Goal: Information Seeking & Learning: Learn about a topic

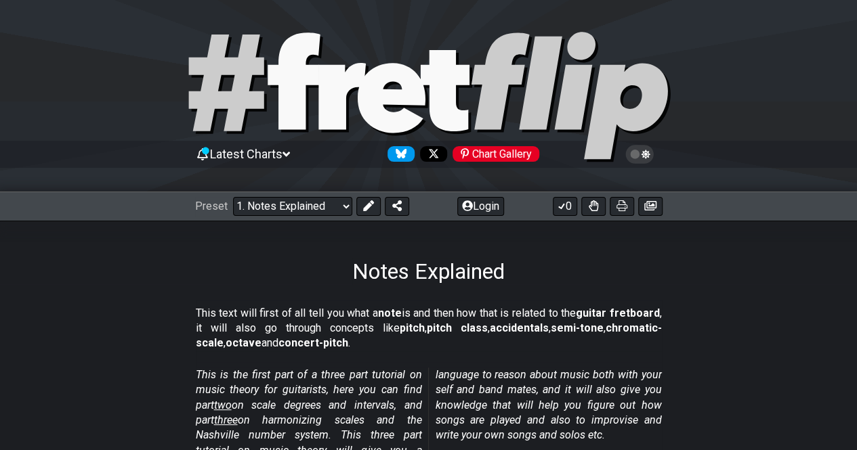
drag, startPoint x: 347, startPoint y: 270, endPoint x: 419, endPoint y: 299, distance: 77.7
drag, startPoint x: 350, startPoint y: 268, endPoint x: 412, endPoint y: 280, distance: 62.8
click at [412, 280] on h1 "Notes Explained" at bounding box center [428, 272] width 152 height 26
drag, startPoint x: 398, startPoint y: 276, endPoint x: 615, endPoint y: 276, distance: 216.8
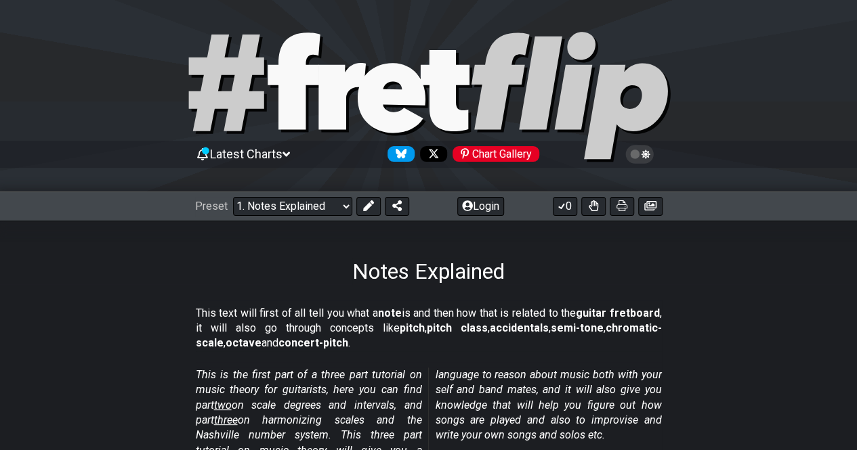
click at [615, 276] on div "Notes Explained" at bounding box center [428, 253] width 857 height 64
click at [492, 264] on h1 "Notes Explained" at bounding box center [428, 272] width 152 height 26
click at [336, 201] on select "Welcome to #fretflip! Initial Preset Custom Preset Minor Pentatonic Major Penta…" at bounding box center [292, 206] width 119 height 19
click at [251, 272] on div "Notes Explained" at bounding box center [428, 253] width 857 height 64
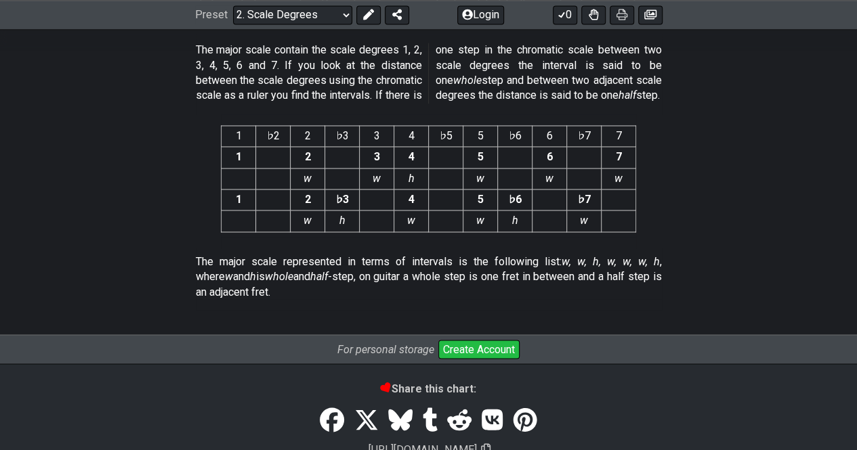
scroll to position [3602, 0]
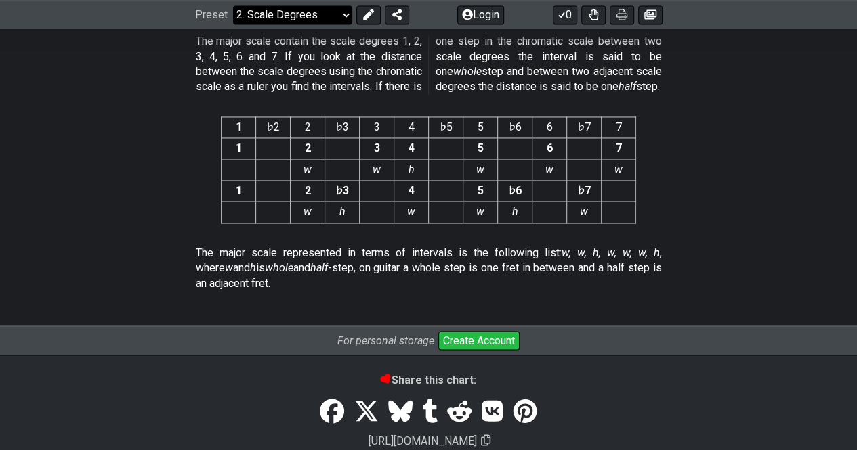
click at [337, 16] on select "Welcome to #fretflip! Initial Preset Custom Preset Minor Pentatonic Major Penta…" at bounding box center [292, 14] width 119 height 19
click at [233, 24] on select "Welcome to #fretflip! Initial Preset Custom Preset Minor Pentatonic Major Penta…" at bounding box center [292, 14] width 119 height 19
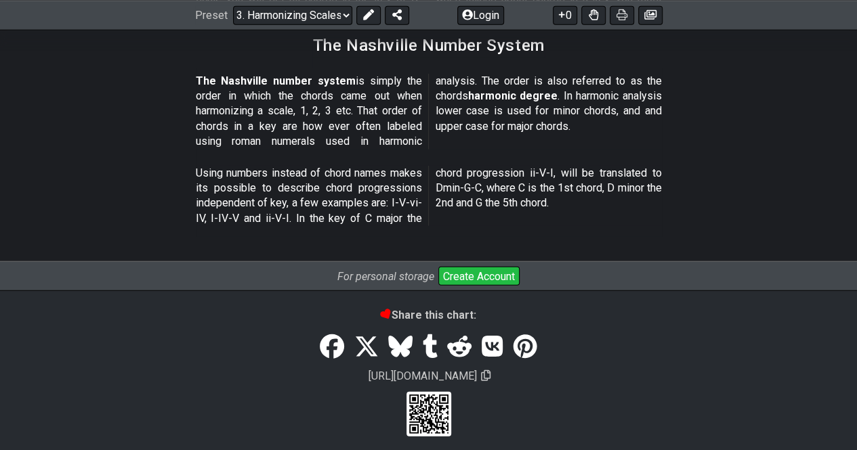
scroll to position [1741, 0]
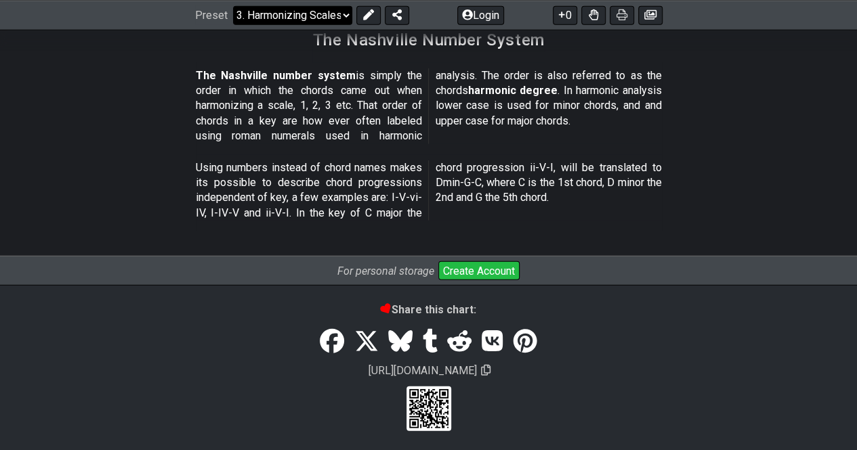
click at [314, 17] on select "Welcome to #fretflip! Initial Preset Custom Preset Minor Pentatonic Major Penta…" at bounding box center [292, 14] width 119 height 19
click at [233, 24] on select "Welcome to #fretflip! Initial Preset Custom Preset Minor Pentatonic Major Penta…" at bounding box center [292, 14] width 119 height 19
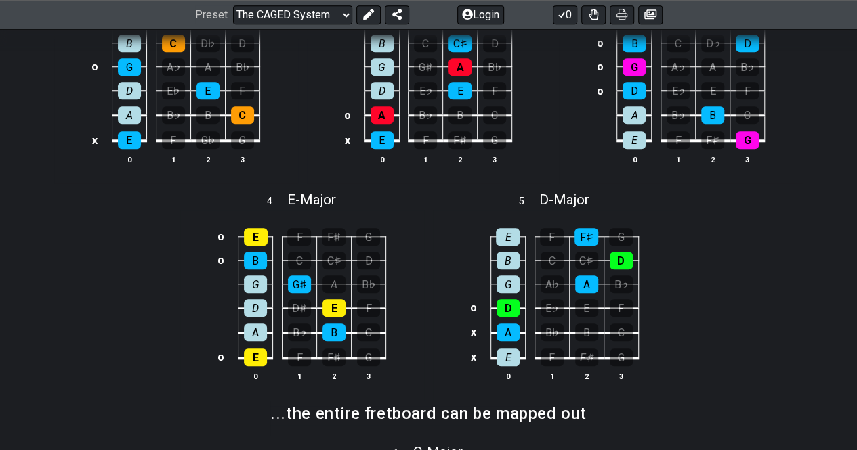
scroll to position [152, 0]
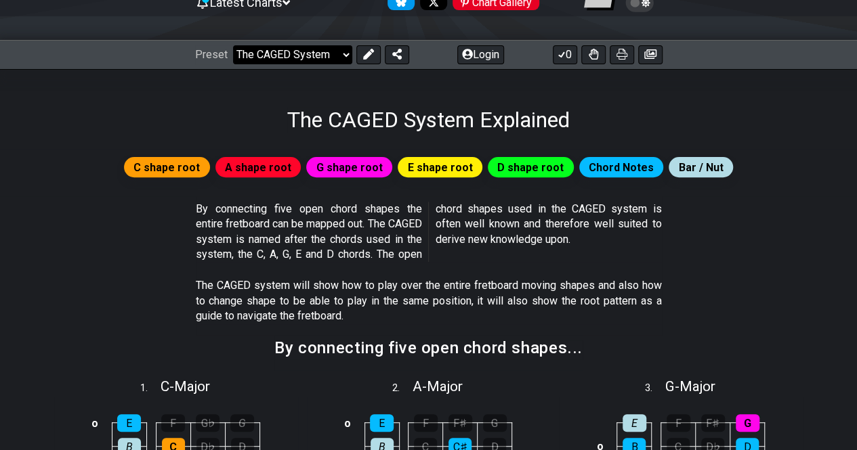
click at [305, 55] on select "Welcome to #fretflip! Initial Preset Custom Preset Minor Pentatonic Major Penta…" at bounding box center [292, 54] width 119 height 19
click at [386, 422] on div "E" at bounding box center [382, 424] width 24 height 18
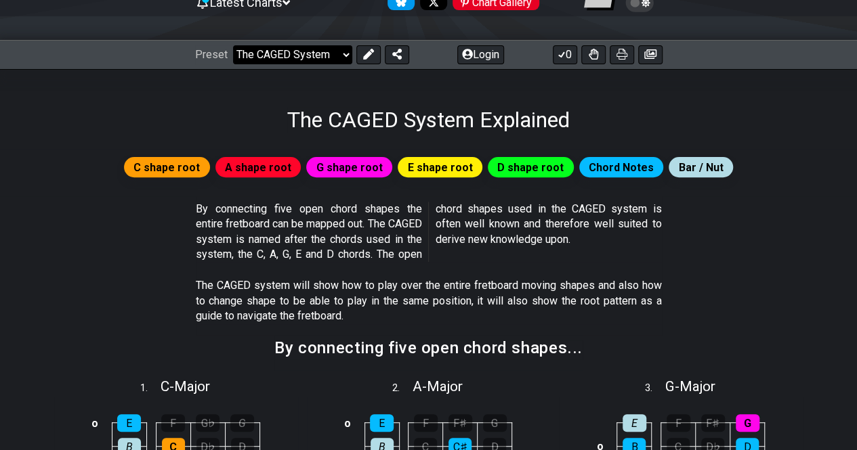
click at [314, 46] on select "Welcome to #fretflip! Initial Preset Custom Preset Minor Pentatonic Major Penta…" at bounding box center [292, 54] width 119 height 19
click at [233, 45] on select "Welcome to #fretflip! Initial Preset Custom Preset Minor Pentatonic Major Penta…" at bounding box center [292, 54] width 119 height 19
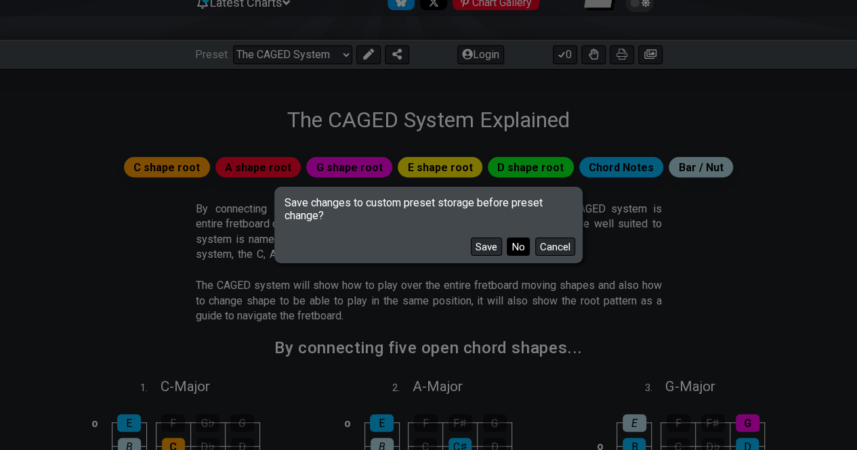
click at [522, 249] on button "No" at bounding box center [518, 247] width 23 height 18
select select "/guitar-scales-generator"
select select "A"
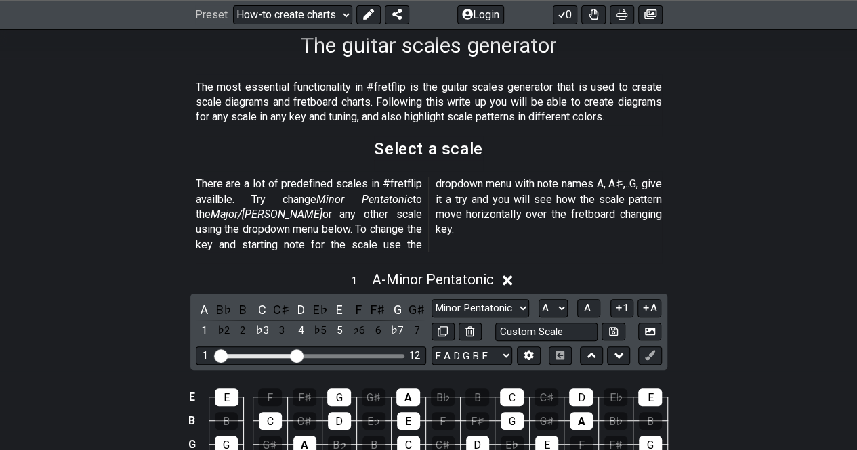
scroll to position [206, 0]
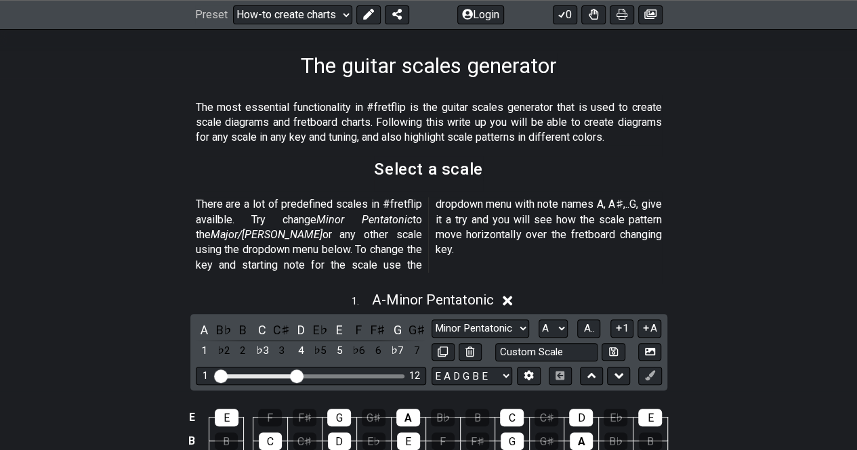
click at [335, 367] on div "1 12" at bounding box center [311, 376] width 230 height 18
drag, startPoint x: 306, startPoint y: 357, endPoint x: 289, endPoint y: 357, distance: 16.9
click at [289, 367] on div "1 12" at bounding box center [311, 376] width 230 height 18
click at [293, 375] on input "Visible fret range" at bounding box center [311, 375] width 192 height 0
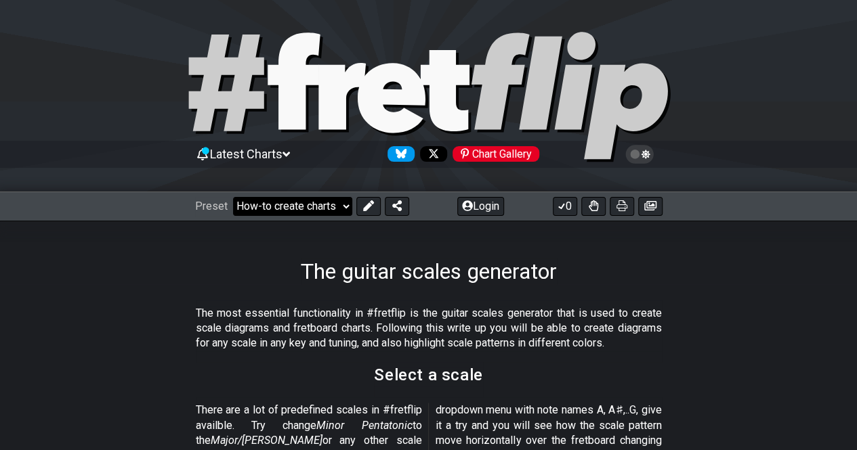
click at [324, 207] on select "Welcome to #fretflip! Initial Preset Custom Preset Minor Pentatonic Major Penta…" at bounding box center [292, 206] width 119 height 19
click at [233, 197] on select "Welcome to #fretflip! Initial Preset Custom Preset Minor Pentatonic Major Penta…" at bounding box center [292, 206] width 119 height 19
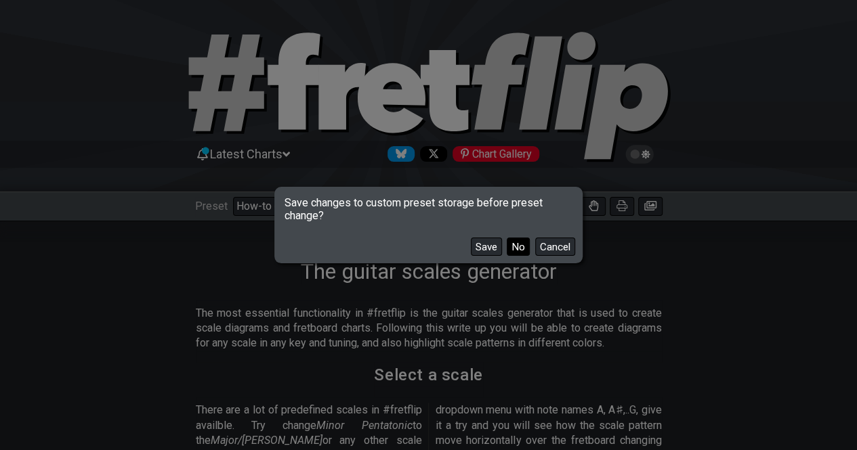
click at [509, 250] on button "No" at bounding box center [518, 247] width 23 height 18
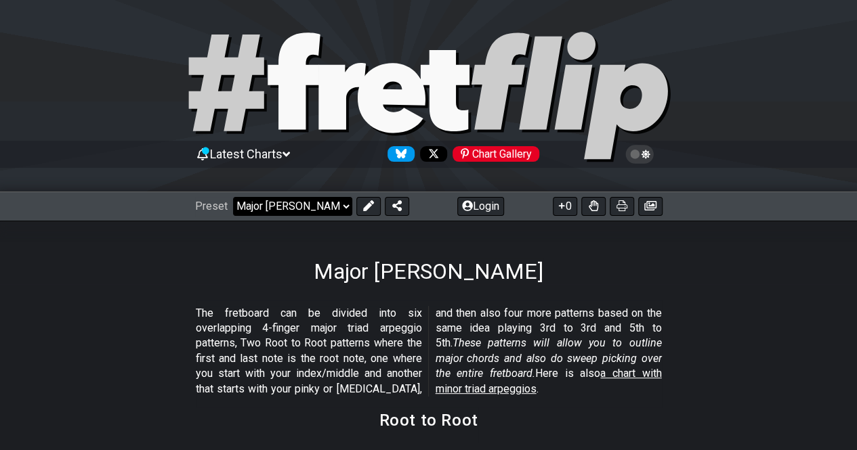
click at [305, 203] on select "Welcome to #fretflip! Initial Preset Custom Preset Minor Pentatonic Major Penta…" at bounding box center [292, 206] width 119 height 19
click at [233, 197] on select "Welcome to #fretflip! Initial Preset Custom Preset Minor Pentatonic Major Penta…" at bounding box center [292, 206] width 119 height 19
select select "/major-triad-arpeggios"
select select "C"
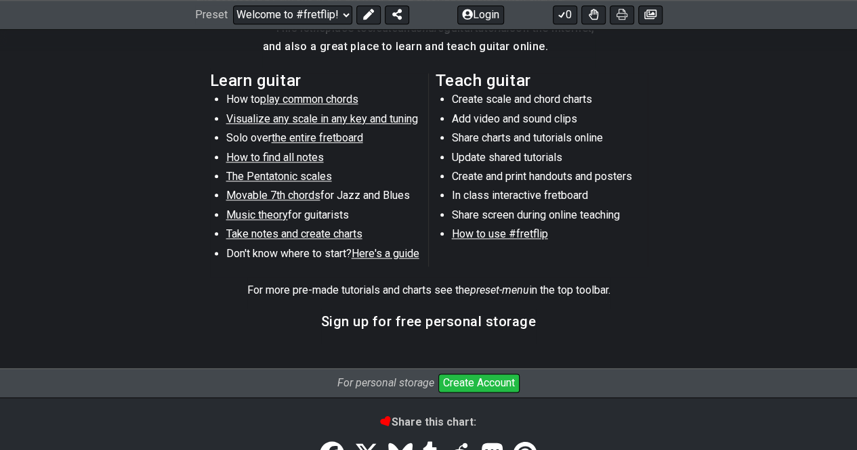
scroll to position [729, 0]
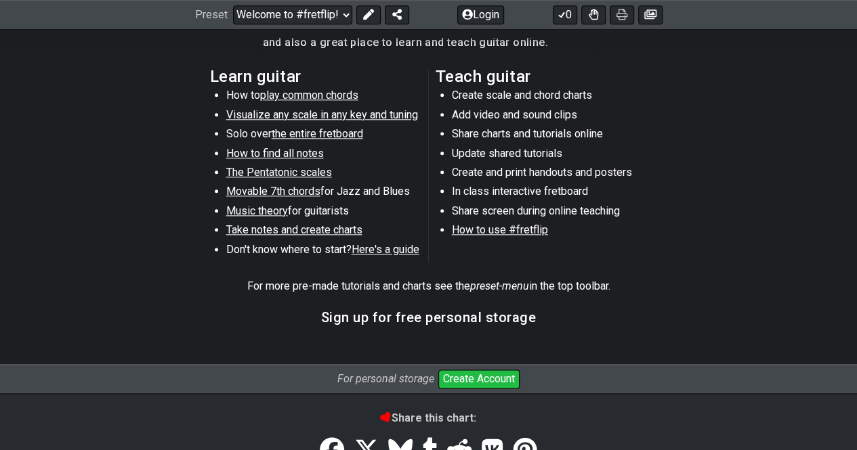
click at [310, 96] on span "play common chords" at bounding box center [309, 95] width 98 height 13
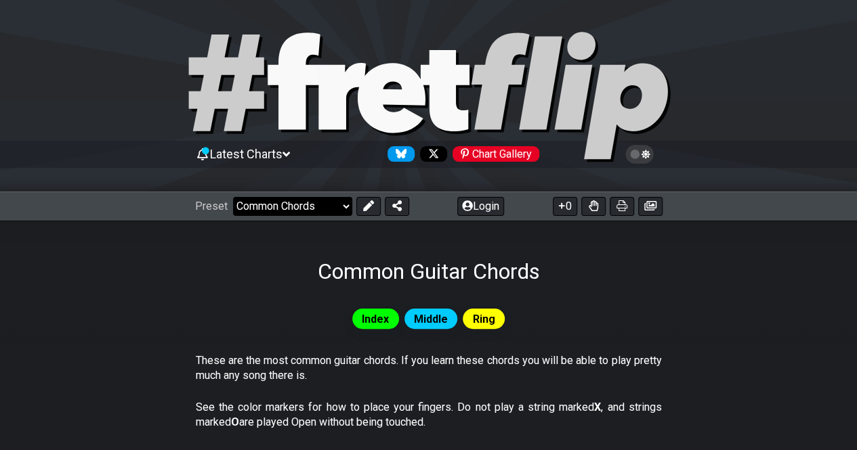
click at [318, 203] on select "Welcome to #fretflip! Initial Preset Custom Preset Minor Pentatonic Major Penta…" at bounding box center [292, 206] width 119 height 19
click at [233, 197] on select "Welcome to #fretflip! Initial Preset Custom Preset Minor Pentatonic Major Penta…" at bounding box center [292, 206] width 119 height 19
select select "/welcome"
select select "C"
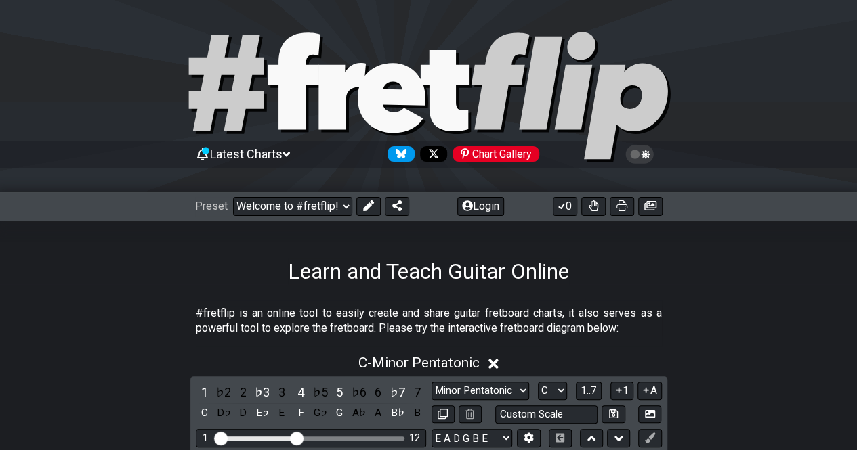
click at [293, 194] on div "Preset Welcome to #fretflip! Initial Preset Custom Preset Minor Pentatonic Majo…" at bounding box center [428, 207] width 857 height 30
click at [280, 199] on select "Welcome to #fretflip! Initial Preset Custom Preset Minor Pentatonic Major Penta…" at bounding box center [292, 206] width 119 height 19
click at [233, 197] on select "Welcome to #fretflip! Initial Preset Custom Preset Minor Pentatonic Major Penta…" at bounding box center [292, 206] width 119 height 19
select select "/minor-pentatonic"
select select "C"
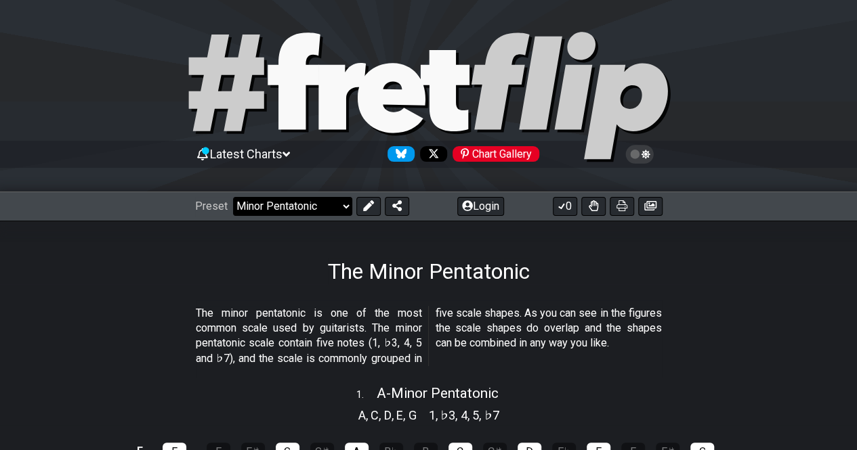
click at [307, 209] on select "Welcome to #fretflip! Initial Preset Custom Preset Minor Pentatonic Major Penta…" at bounding box center [292, 206] width 119 height 19
click at [233, 197] on select "Welcome to #fretflip! Initial Preset Custom Preset Minor Pentatonic Major Penta…" at bounding box center [292, 206] width 119 height 19
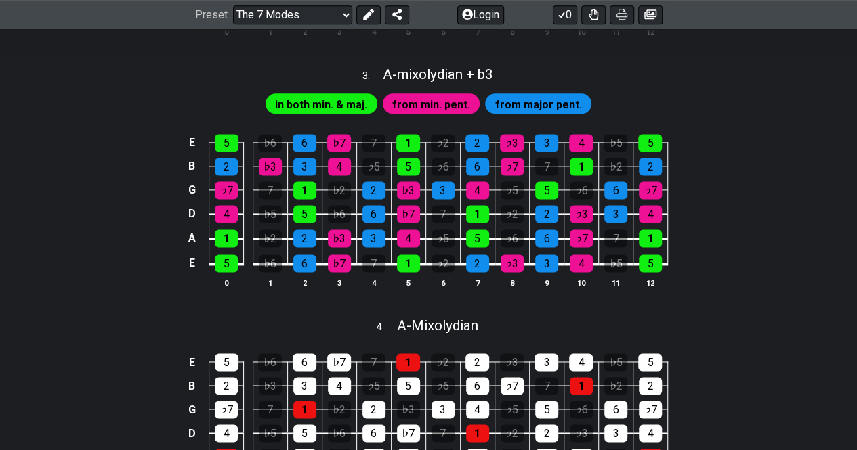
scroll to position [467, 0]
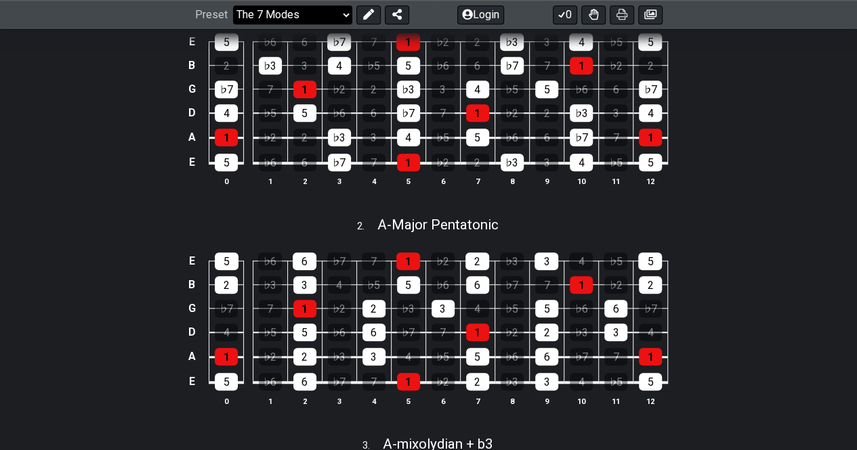
click at [310, 7] on select "Welcome to #fretflip! Initial Preset Custom Preset Minor Pentatonic Major Penta…" at bounding box center [292, 14] width 119 height 19
click at [233, 24] on select "Welcome to #fretflip! Initial Preset Custom Preset Minor Pentatonic Major Penta…" at bounding box center [292, 14] width 119 height 19
select select "/guitar-scales"
select select "C"
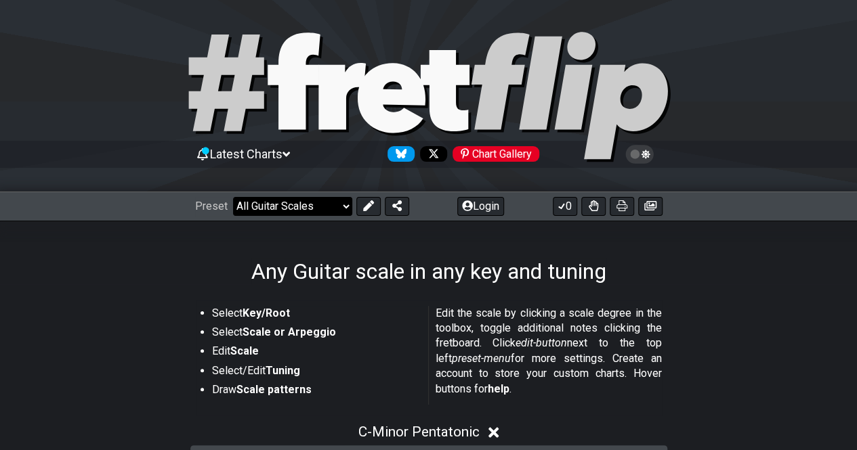
click at [272, 204] on select "Welcome to #fretflip! Initial Preset Custom Preset Minor Pentatonic Major Penta…" at bounding box center [292, 206] width 119 height 19
click at [233, 197] on select "Welcome to #fretflip! Initial Preset Custom Preset Minor Pentatonic Major Penta…" at bounding box center [292, 206] width 119 height 19
select select "/3nps-caged-shapes"
select select "A"
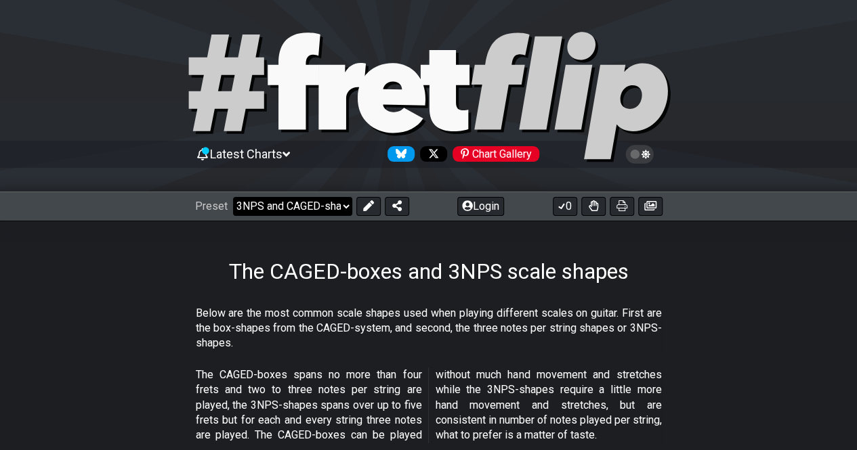
click at [317, 213] on select "Welcome to #fretflip! Initial Preset Custom Preset Minor Pentatonic Major Penta…" at bounding box center [292, 206] width 119 height 19
click at [233, 197] on select "Welcome to #fretflip! Initial Preset Custom Preset Minor Pentatonic Major Penta…" at bounding box center [292, 206] width 119 height 19
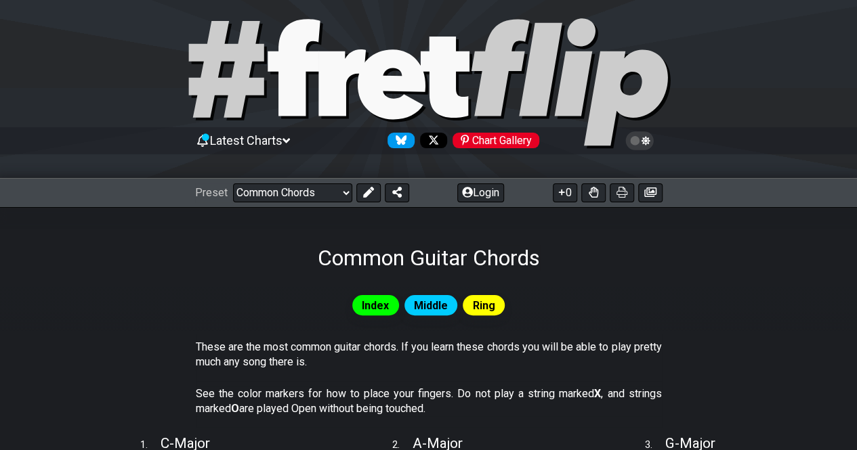
scroll to position [9, 0]
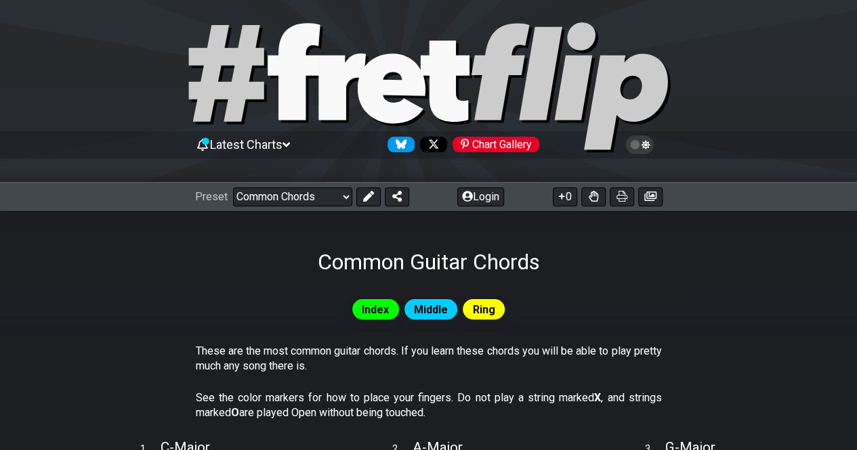
click at [299, 213] on div "Common Guitar Chords" at bounding box center [428, 243] width 857 height 64
click at [304, 196] on select "Welcome to #fretflip! Initial Preset Custom Preset Minor Pentatonic Major Penta…" at bounding box center [292, 197] width 119 height 19
click at [233, 188] on select "Welcome to #fretflip! Initial Preset Custom Preset Minor Pentatonic Major Penta…" at bounding box center [292, 197] width 119 height 19
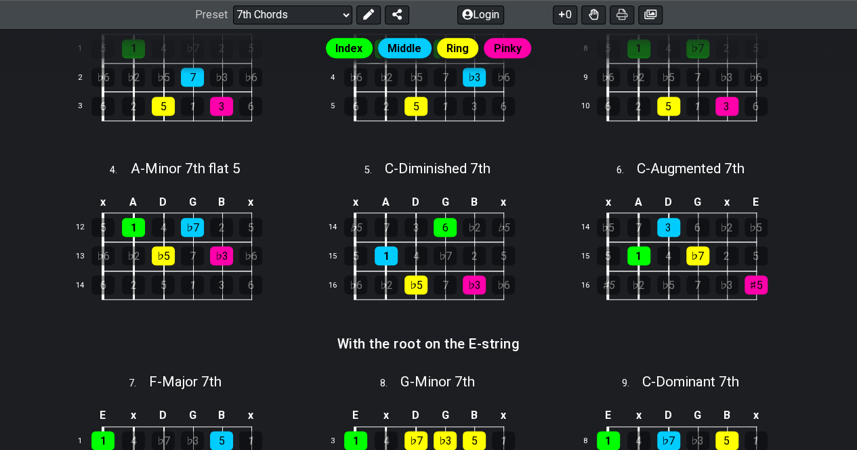
scroll to position [566, 0]
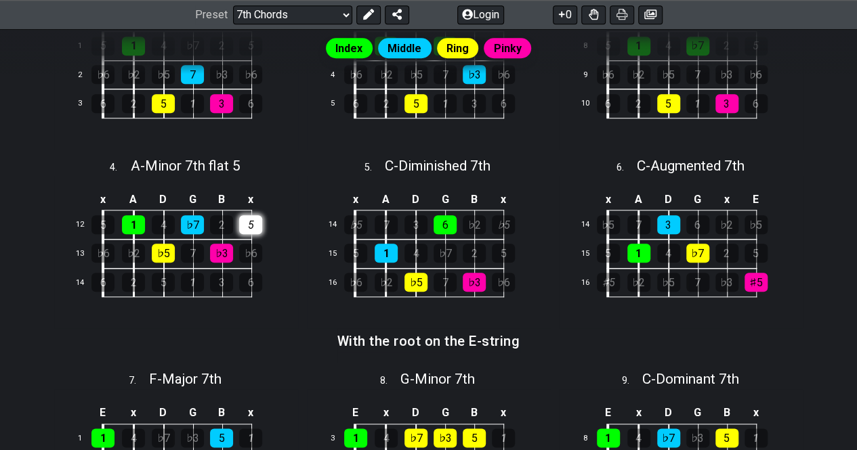
click at [240, 231] on div "5" at bounding box center [250, 224] width 23 height 19
click at [255, 227] on div "5" at bounding box center [250, 224] width 23 height 19
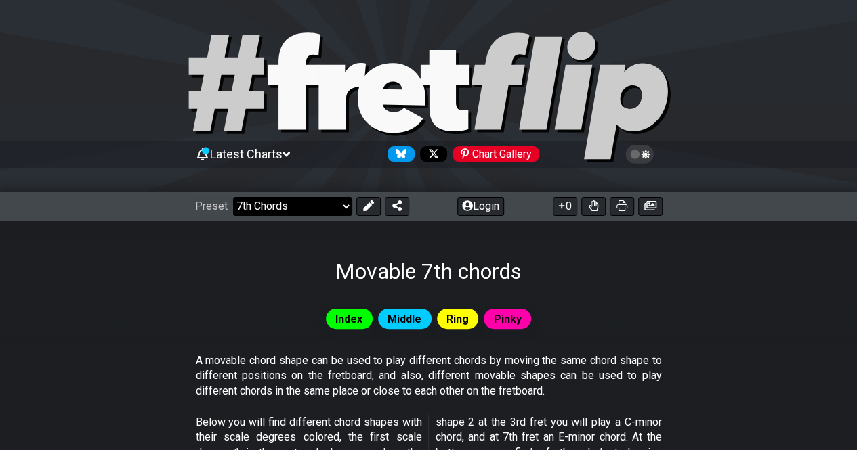
click at [335, 198] on select "Welcome to #fretflip! Initial Preset Custom Preset Minor Pentatonic Major Penta…" at bounding box center [292, 206] width 119 height 19
click at [233, 197] on select "Welcome to #fretflip! Initial Preset Custom Preset Minor Pentatonic Major Penta…" at bounding box center [292, 206] width 119 height 19
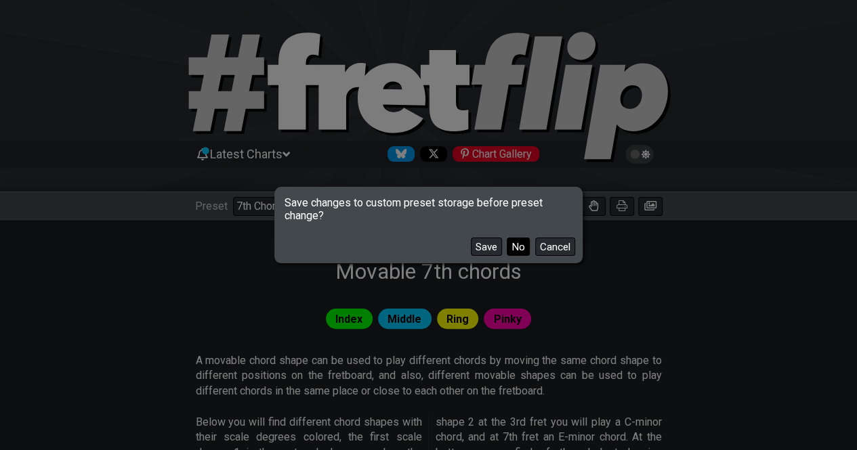
click at [522, 250] on button "No" at bounding box center [518, 247] width 23 height 18
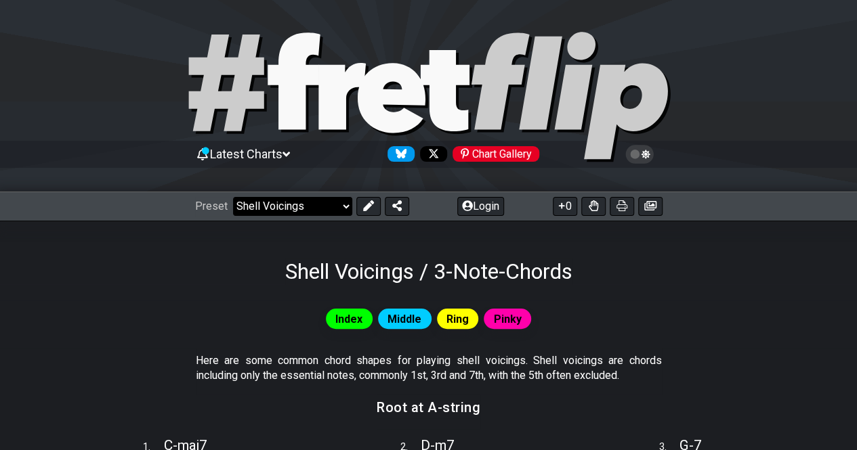
click at [321, 209] on select "Welcome to #fretflip! Initial Preset Custom Preset Minor Pentatonic Major Penta…" at bounding box center [292, 206] width 119 height 19
click at [233, 197] on select "Welcome to #fretflip! Initial Preset Custom Preset Minor Pentatonic Major Penta…" at bounding box center [292, 206] width 119 height 19
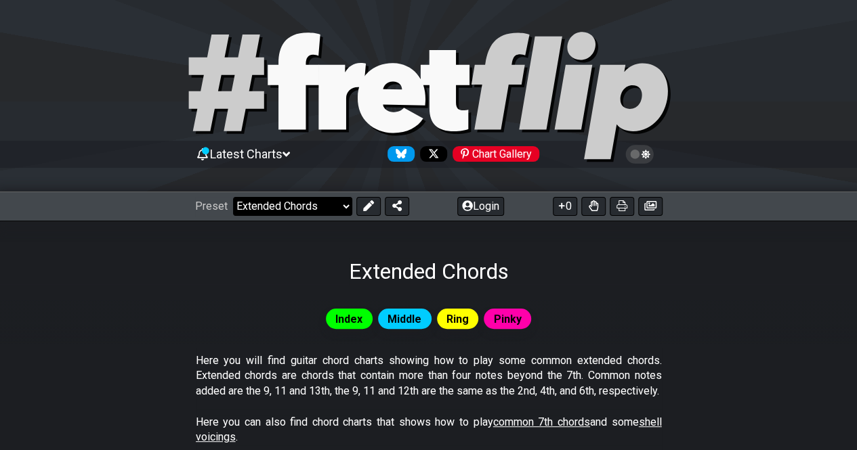
click at [280, 208] on select "Welcome to #fretflip! Initial Preset Custom Preset Minor Pentatonic Major Penta…" at bounding box center [292, 206] width 119 height 19
click at [233, 197] on select "Welcome to #fretflip! Initial Preset Custom Preset Minor Pentatonic Major Penta…" at bounding box center [292, 206] width 119 height 19
select select "/musical-notes-explained"
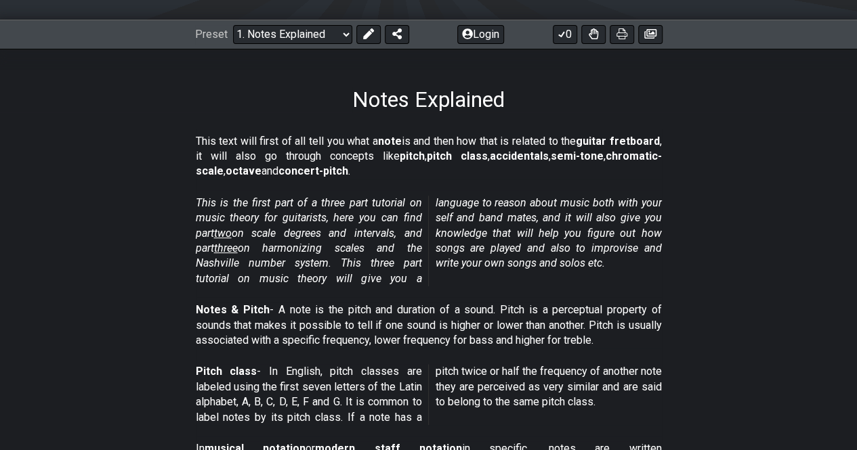
scroll to position [224, 0]
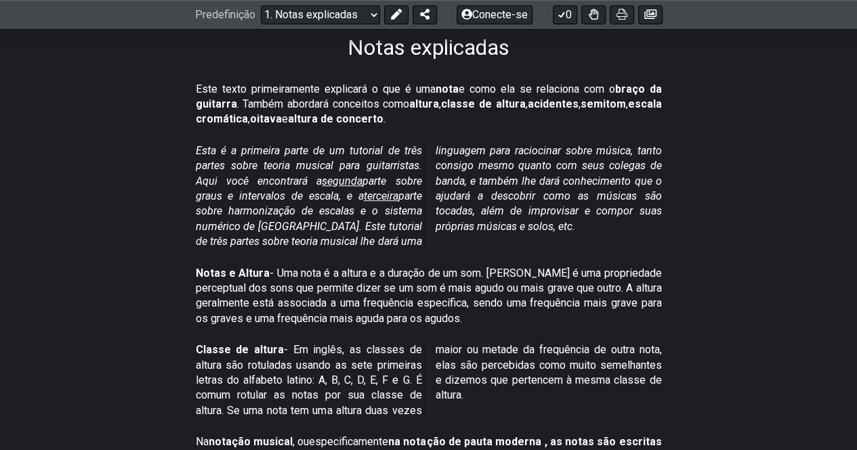
click at [706, 131] on section "Este texto primeiramente explicará o que é uma nota e como ela se relaciona com…" at bounding box center [428, 108] width 857 height 62
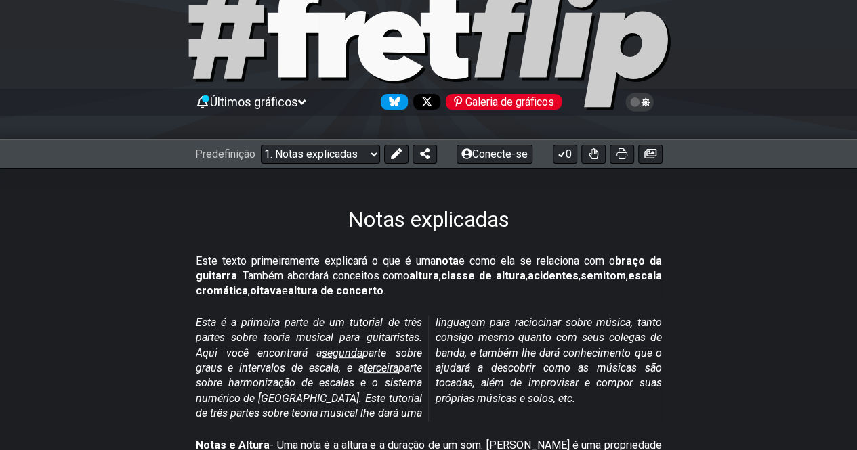
scroll to position [30, 0]
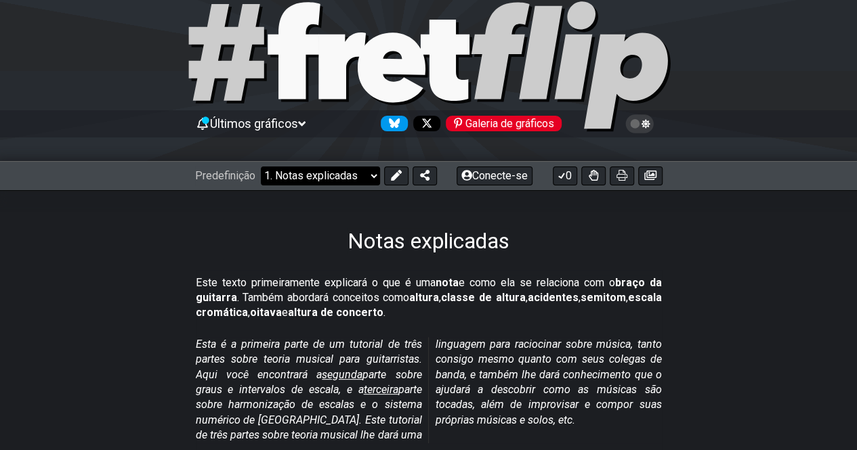
click at [348, 171] on select "Bem-vindo ao #fretflip! Predefinição inicial Predefinição personalizada Pentatô…" at bounding box center [320, 176] width 119 height 19
click at [261, 167] on select "Bem-vindo ao #fretflip! Predefinição inicial Predefinição personalizada Pentatô…" at bounding box center [320, 176] width 119 height 19
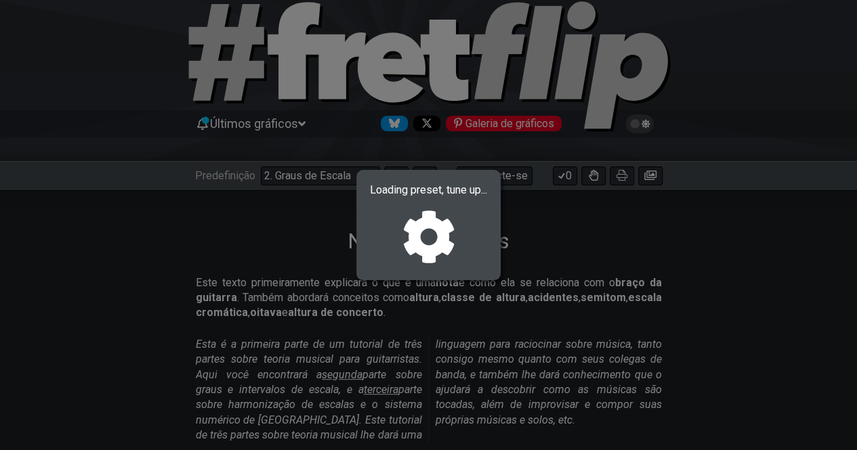
select select "/scale-degrees-and-intervals"
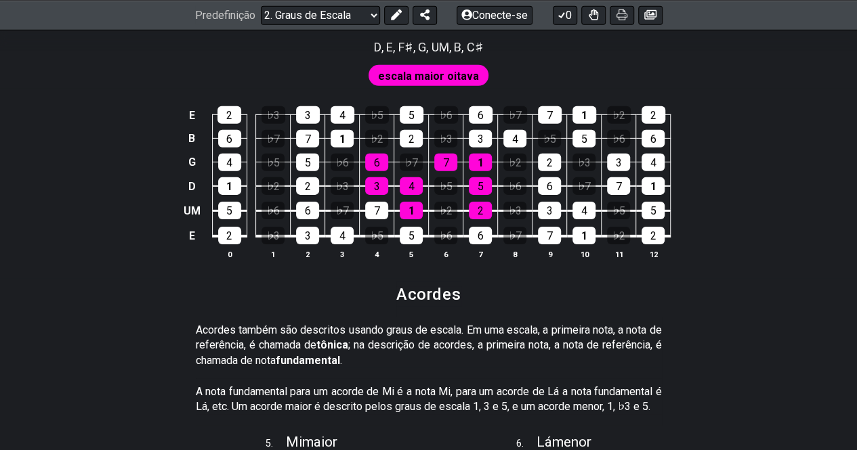
scroll to position [848, 0]
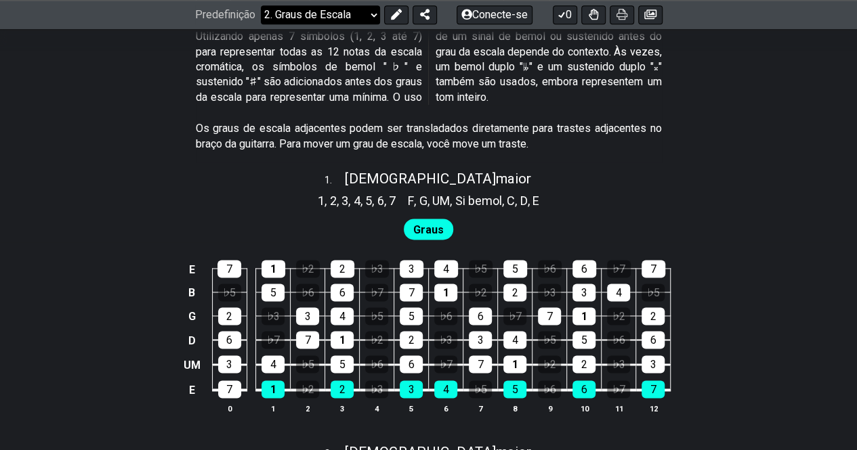
click at [354, 14] on select "Bem-vindo ao #fretflip! Predefinição inicial Predefinição personalizada Pentatô…" at bounding box center [320, 14] width 119 height 19
click at [261, 24] on select "Bem-vindo ao #fretflip! Predefinição inicial Predefinição personalizada Pentatô…" at bounding box center [320, 14] width 119 height 19
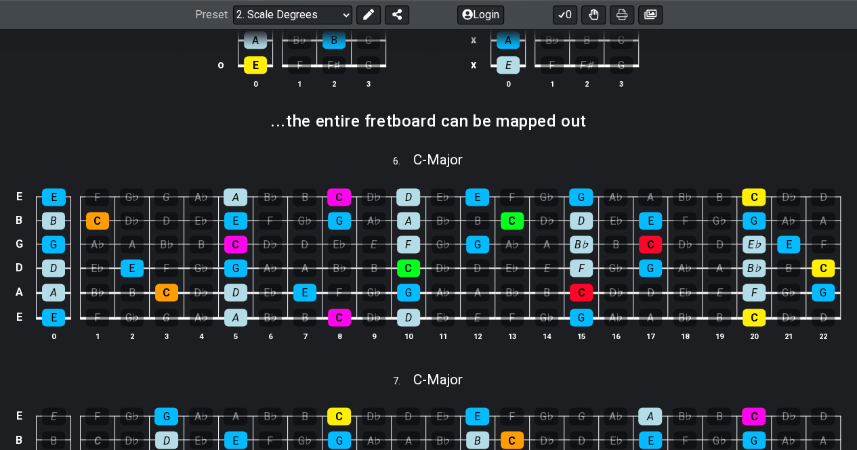
select select "/the-caged-system"
